Goal: Task Accomplishment & Management: Manage account settings

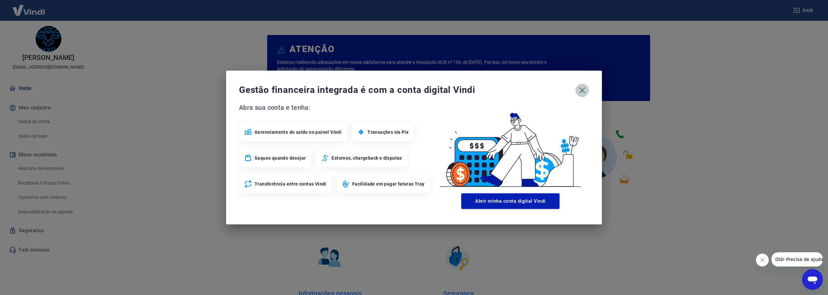
click at [584, 91] on icon "button" at bounding box center [582, 90] width 10 height 10
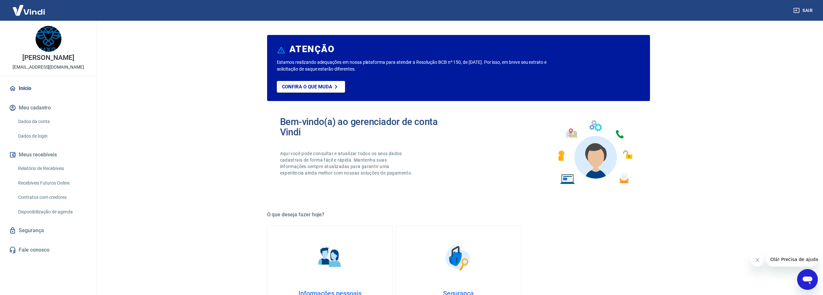
click at [39, 231] on link "Segurança" at bounding box center [48, 230] width 81 height 14
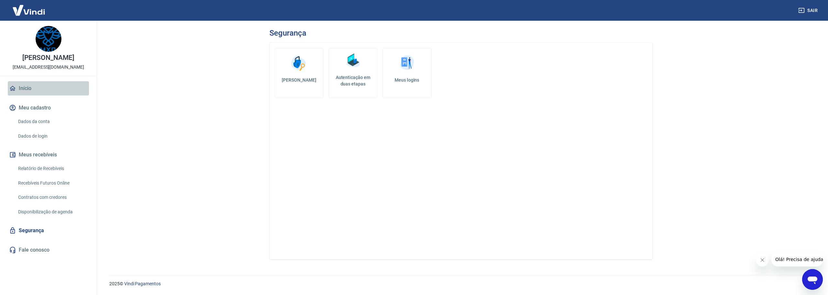
click at [33, 86] on link "Início" at bounding box center [48, 88] width 81 height 14
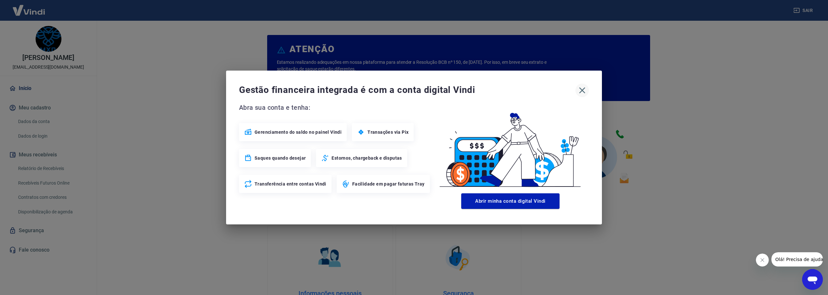
click at [578, 86] on icon "button" at bounding box center [582, 90] width 10 height 10
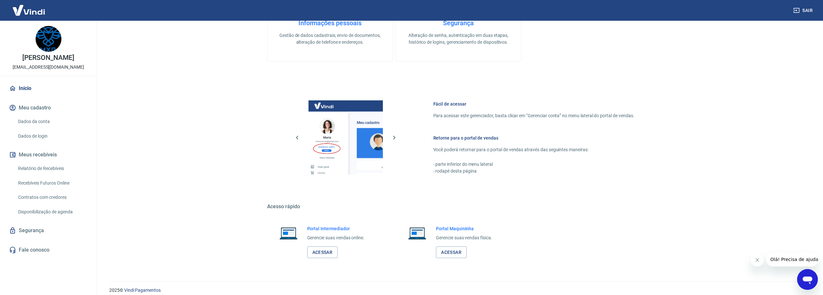
scroll to position [277, 0]
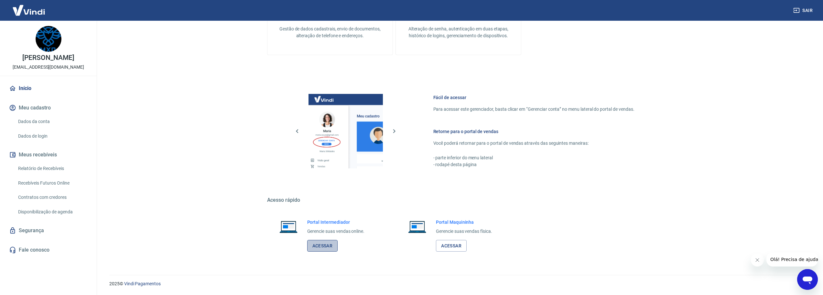
click at [327, 244] on link "Acessar" at bounding box center [322, 246] width 31 height 12
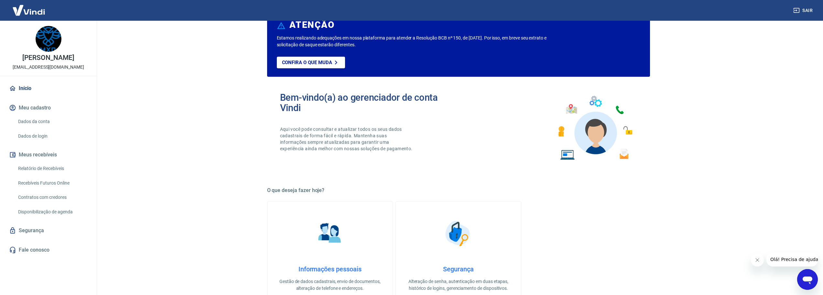
scroll to position [0, 0]
